Goal: Obtain resource: Download file/media

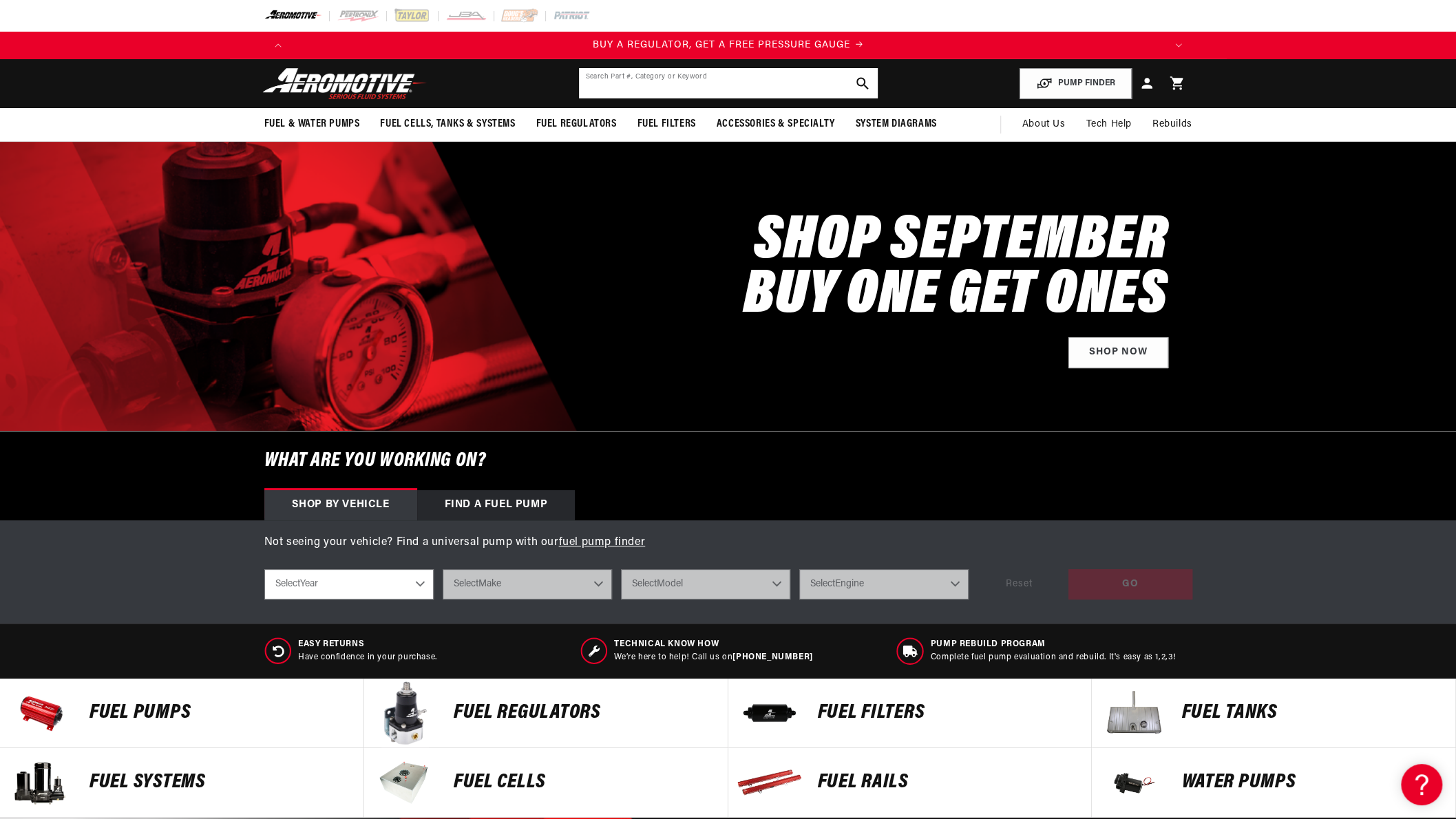
click at [583, 79] on input "text" at bounding box center [728, 83] width 299 height 30
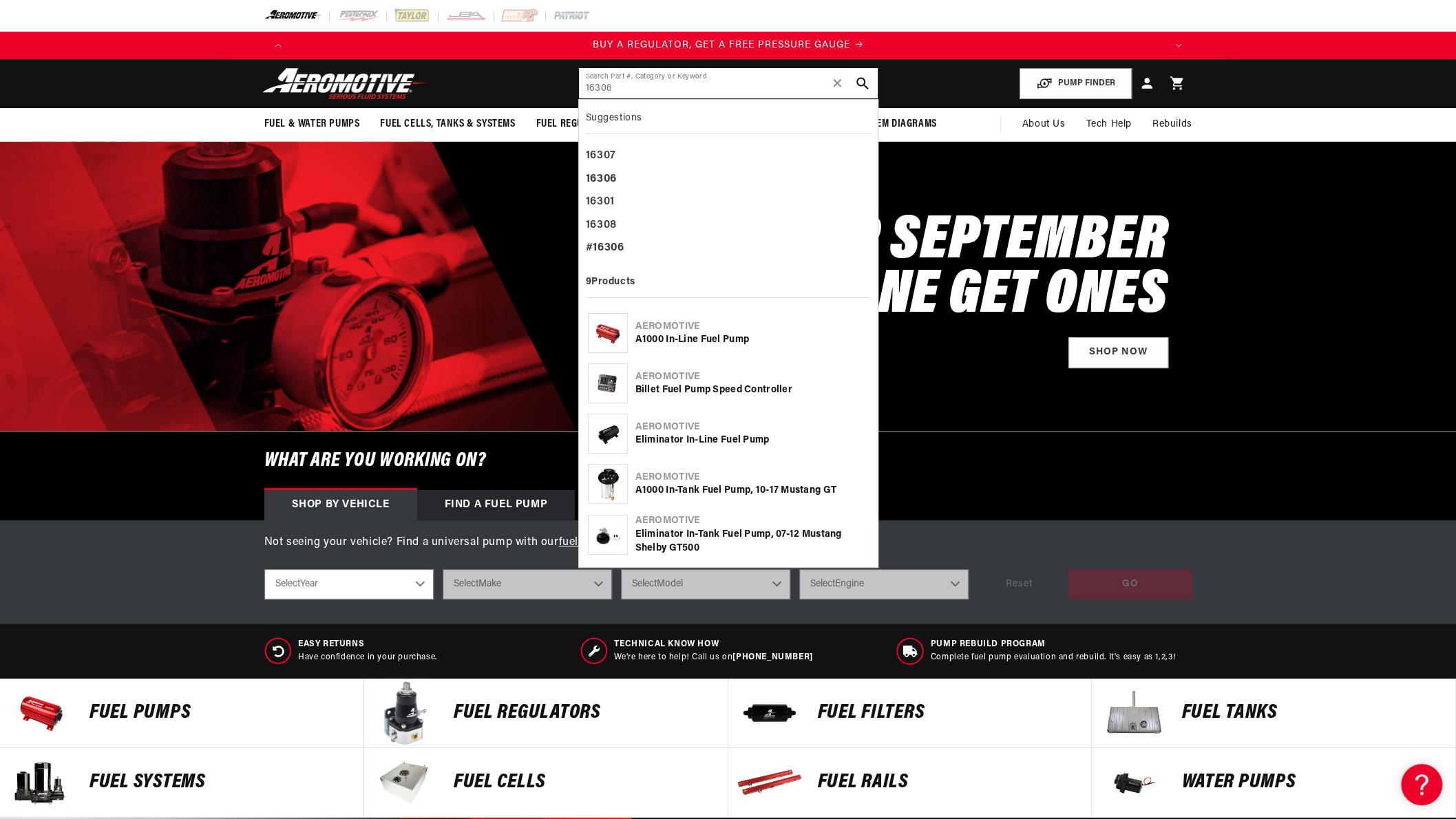
type input "16306"
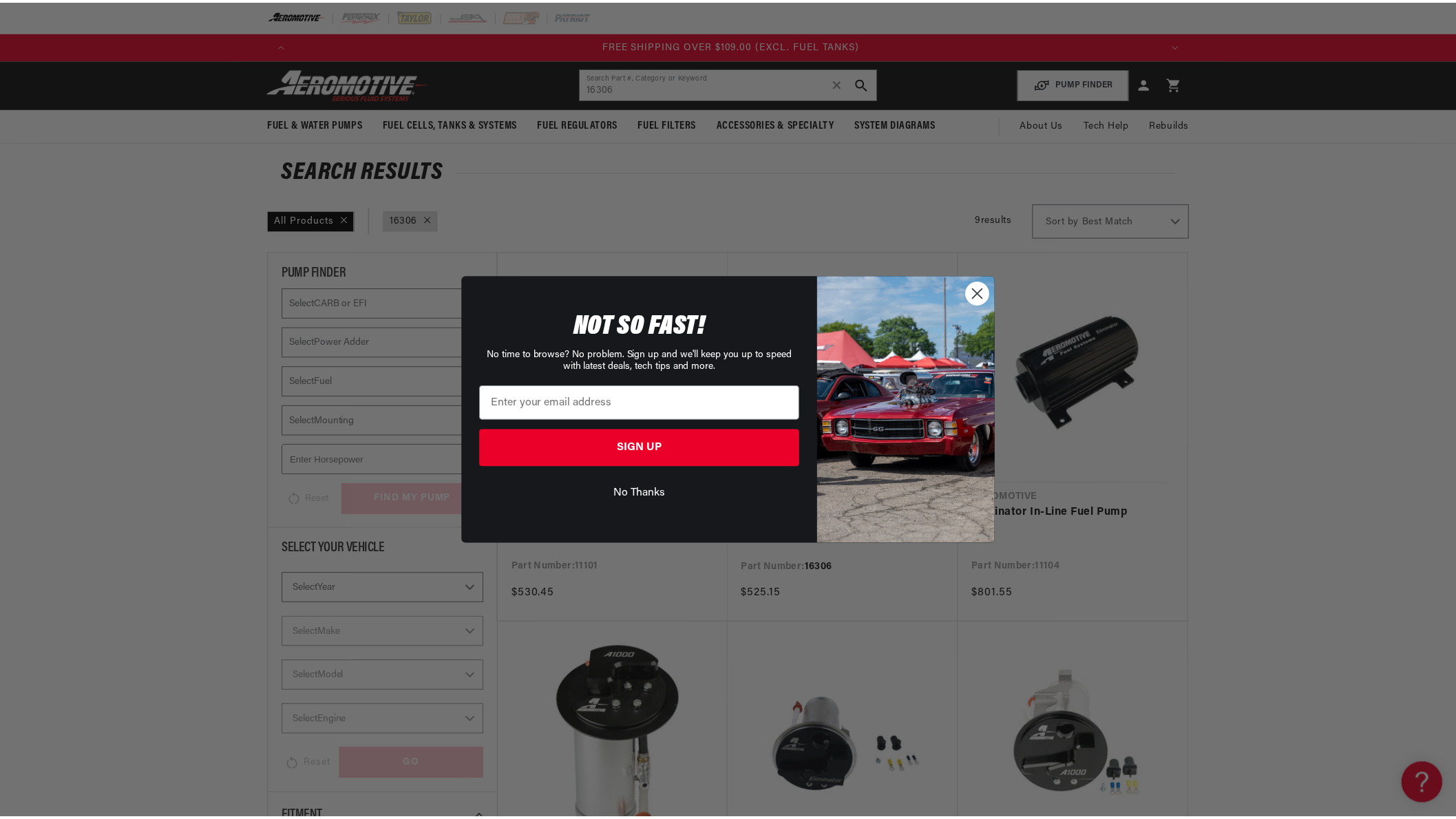
scroll to position [0, 2618]
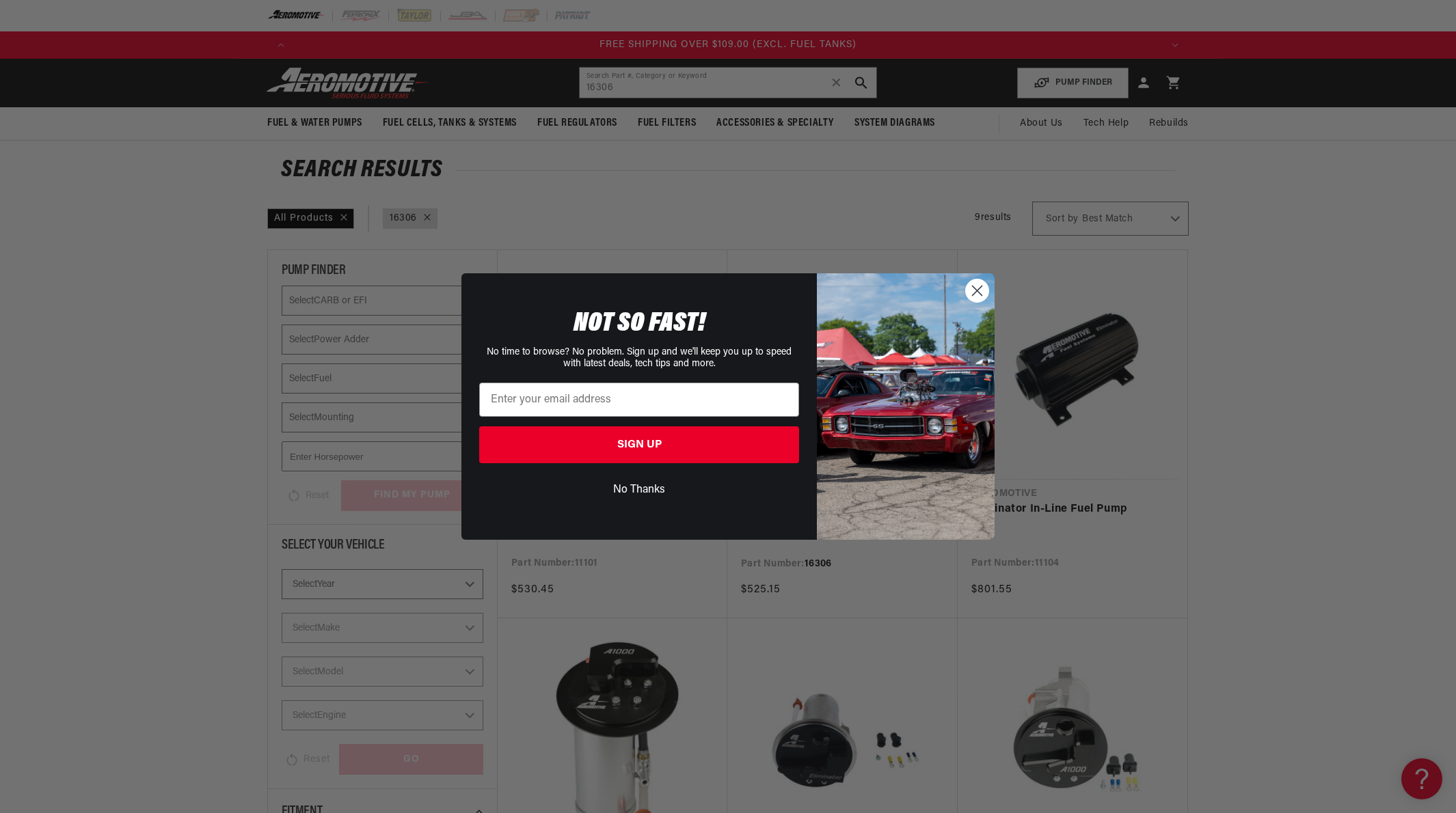
click at [973, 291] on circle "Close dialog" at bounding box center [977, 291] width 22 height 22
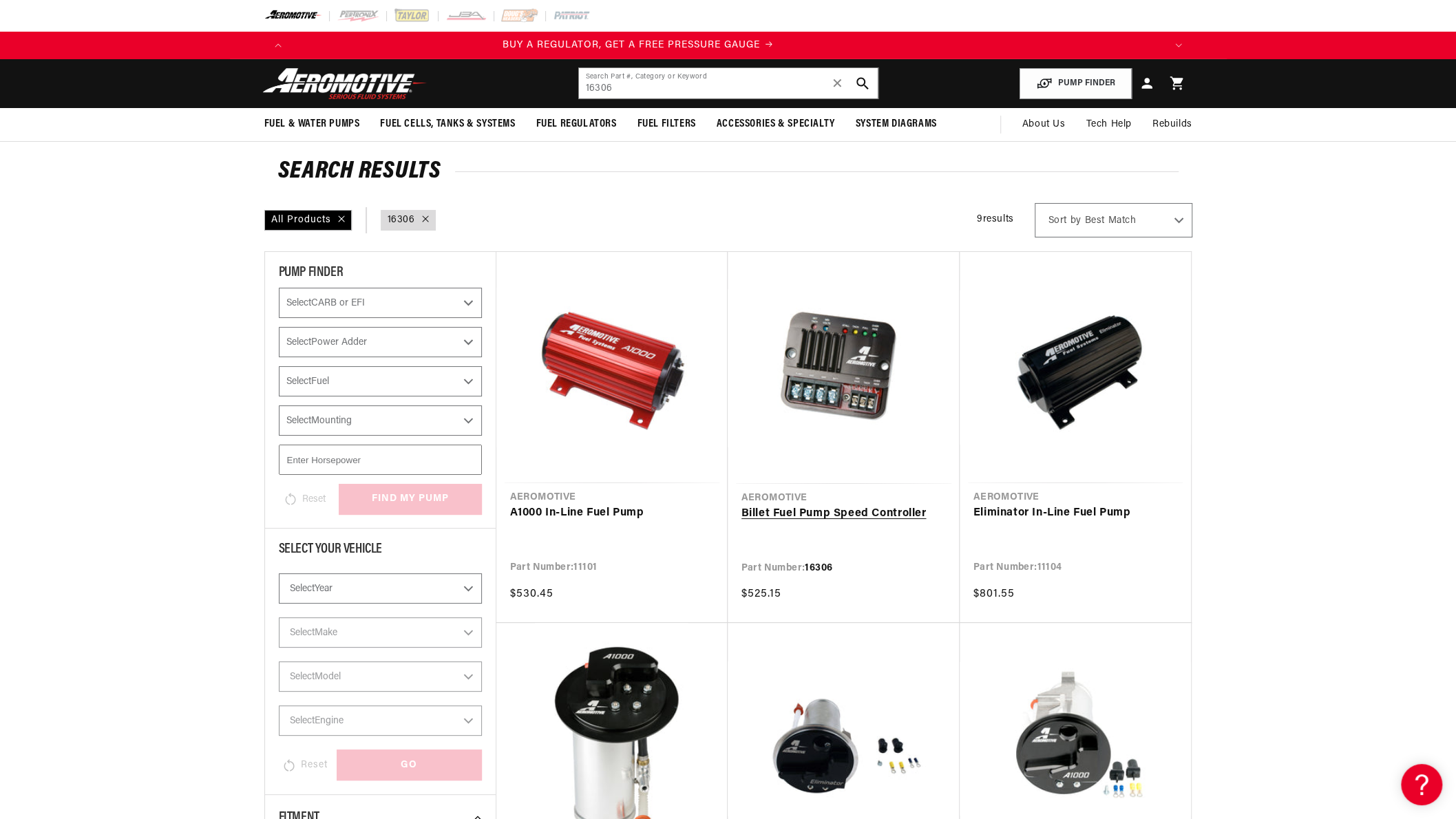
scroll to position [0, 38]
click at [843, 515] on link "Billet Fuel Pump Speed Controller" at bounding box center [843, 515] width 204 height 18
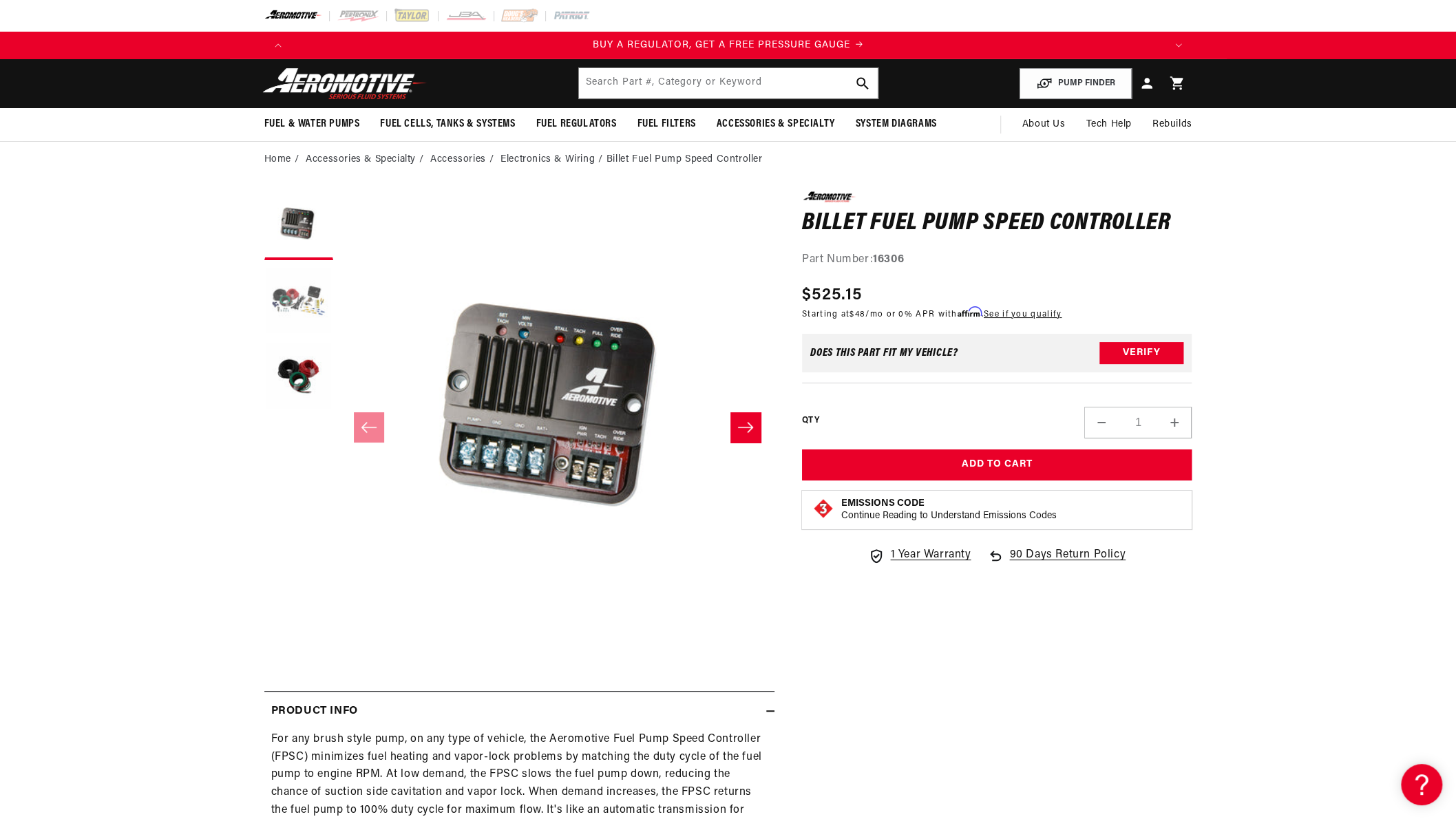
click at [291, 295] on button "Load image 2 in gallery view" at bounding box center [298, 301] width 69 height 69
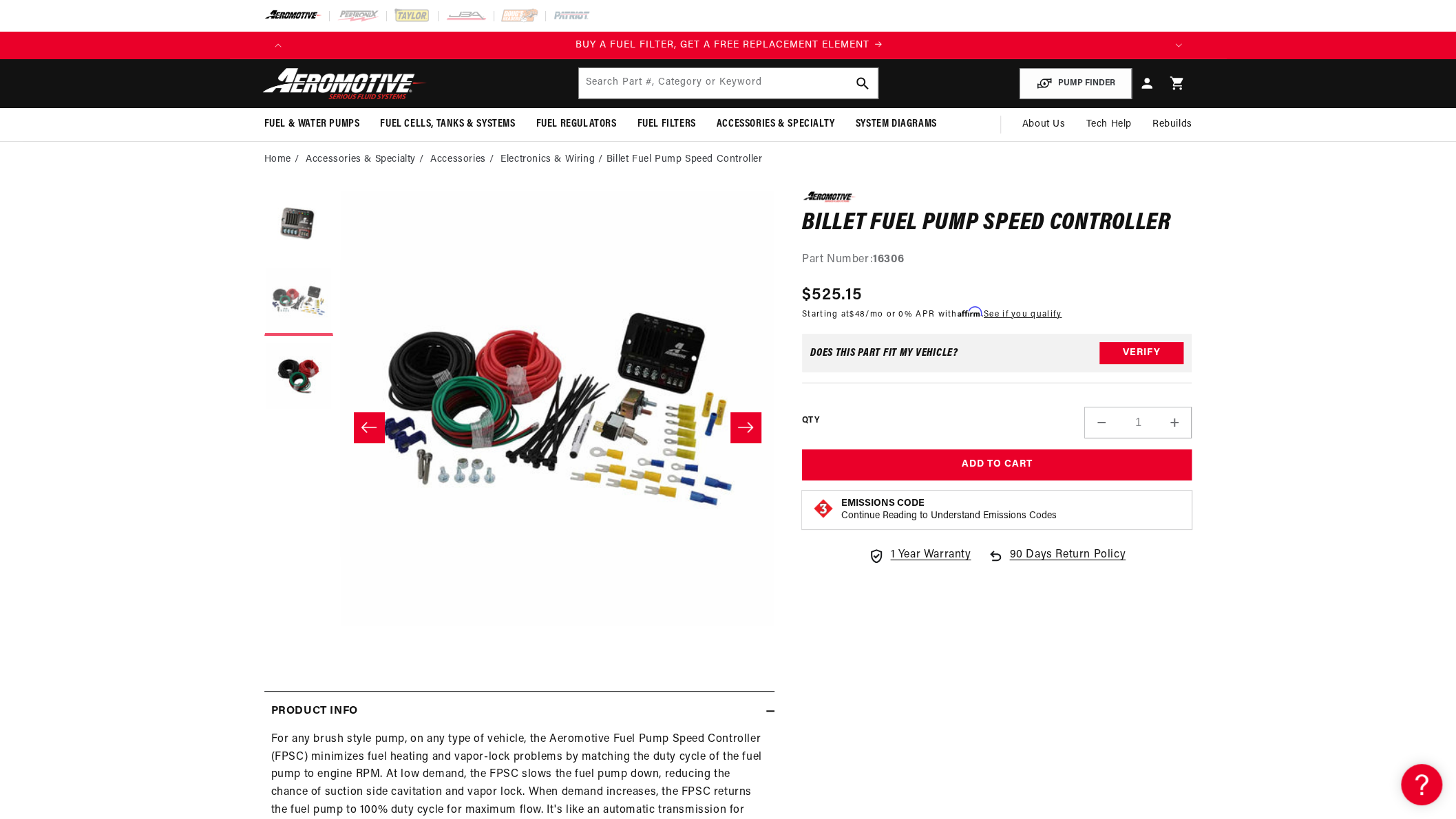
scroll to position [0, 873]
click at [306, 367] on button "Load image 3 in gallery view" at bounding box center [298, 377] width 69 height 69
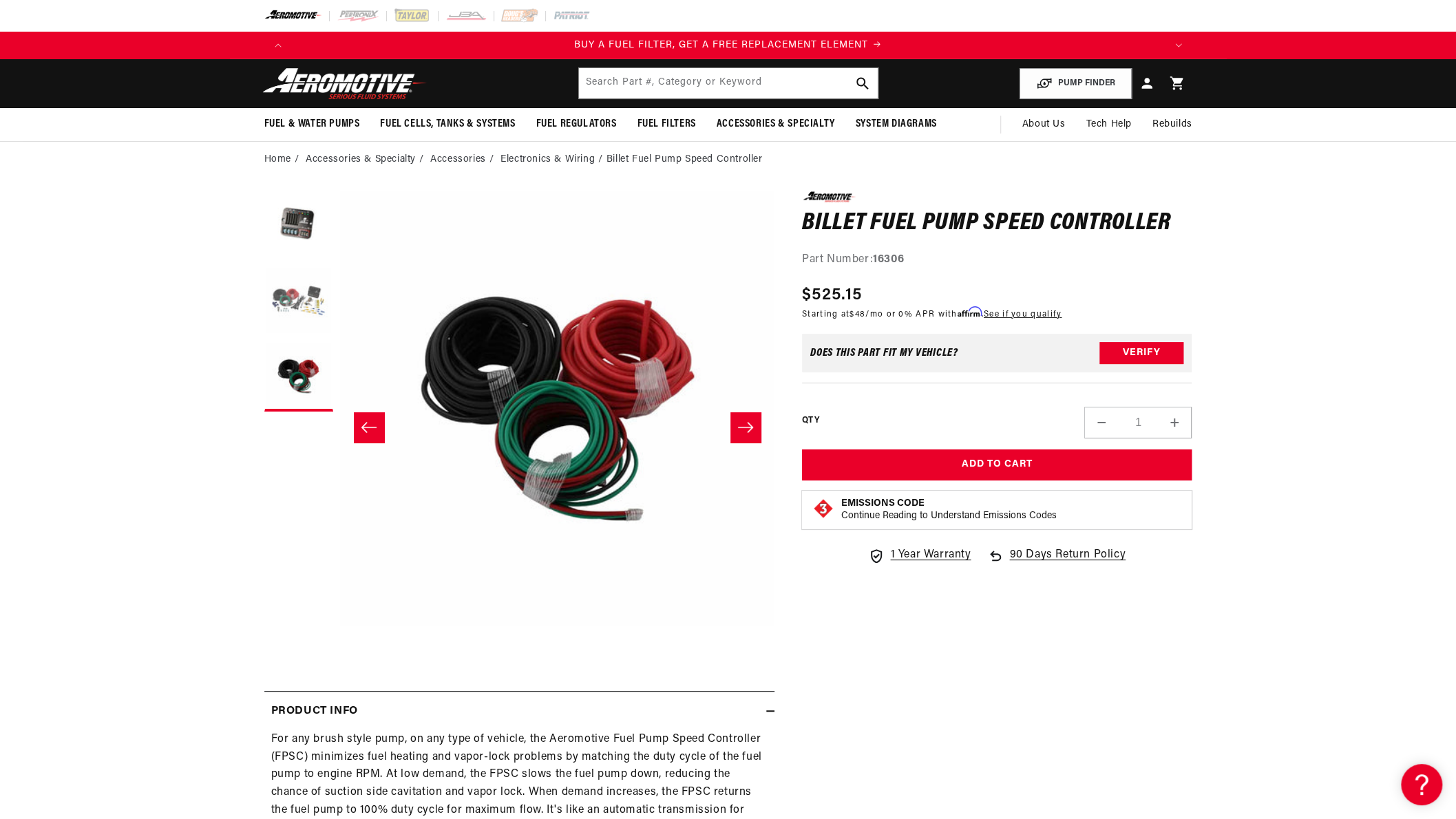
click at [302, 294] on button "Load image 2 in gallery view" at bounding box center [298, 301] width 69 height 69
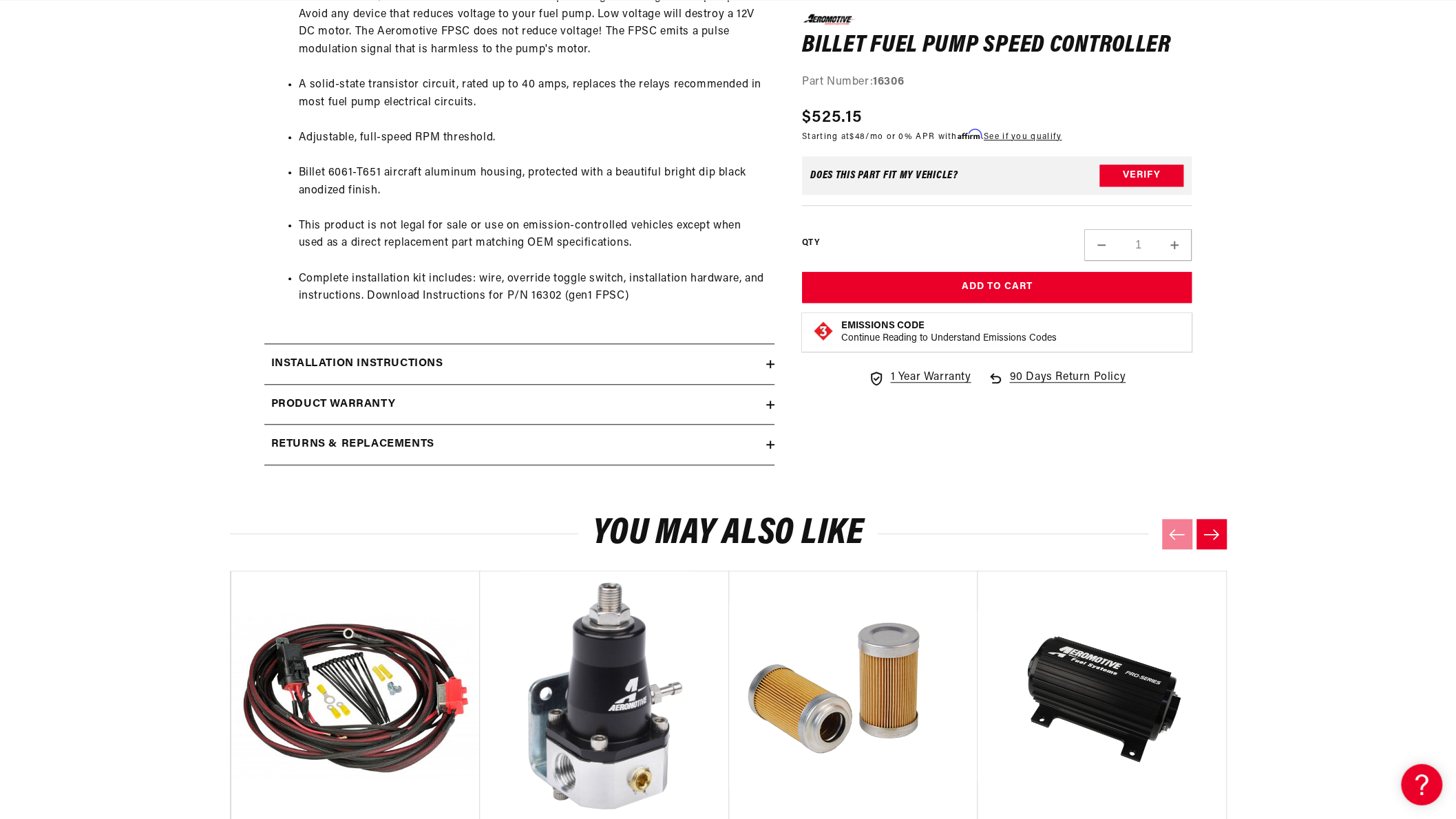
scroll to position [0, 2618]
click at [768, 363] on icon at bounding box center [770, 363] width 8 height 8
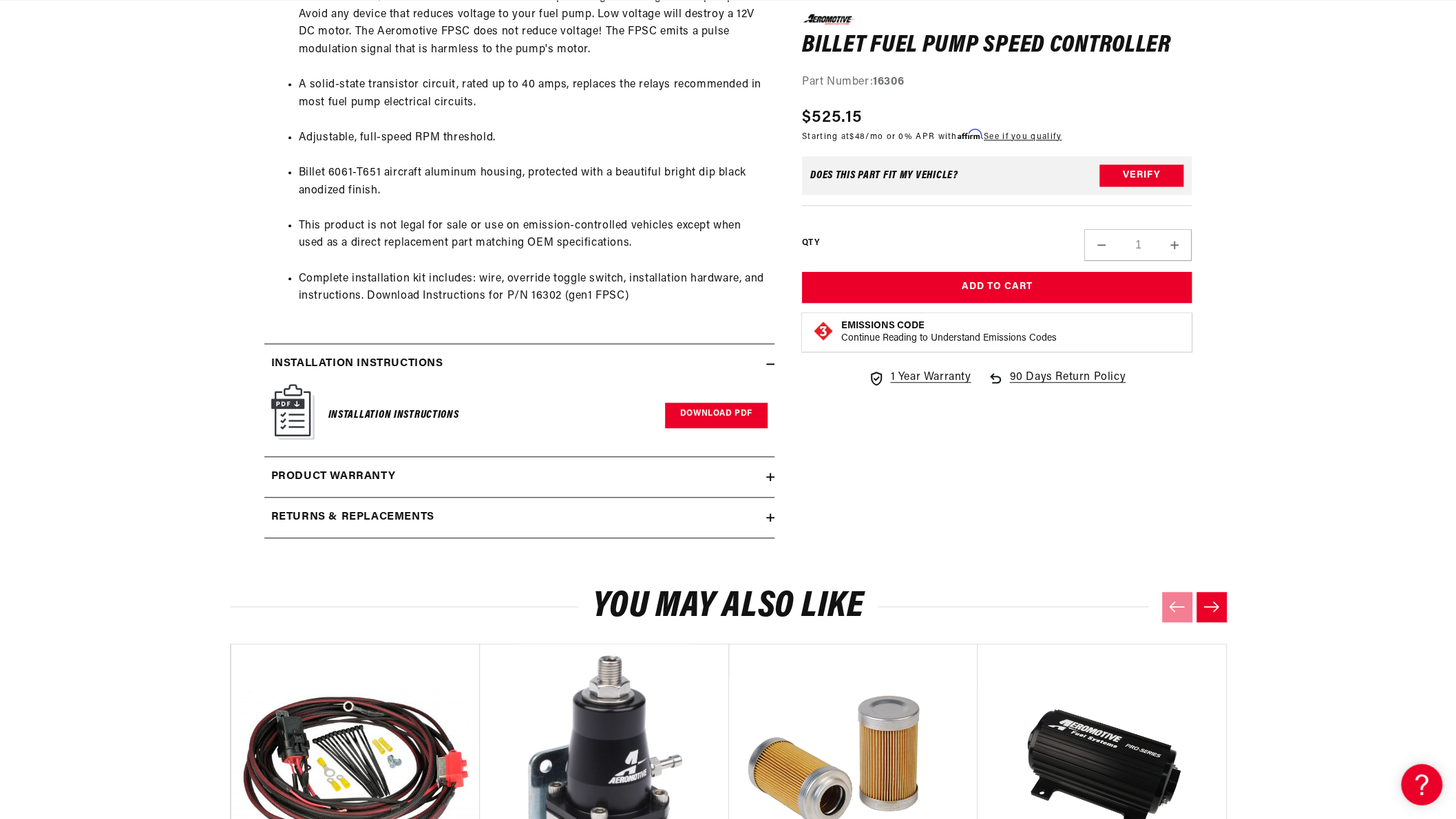
click at [708, 413] on link "Download PDF" at bounding box center [716, 415] width 103 height 25
